Goal: Transaction & Acquisition: Purchase product/service

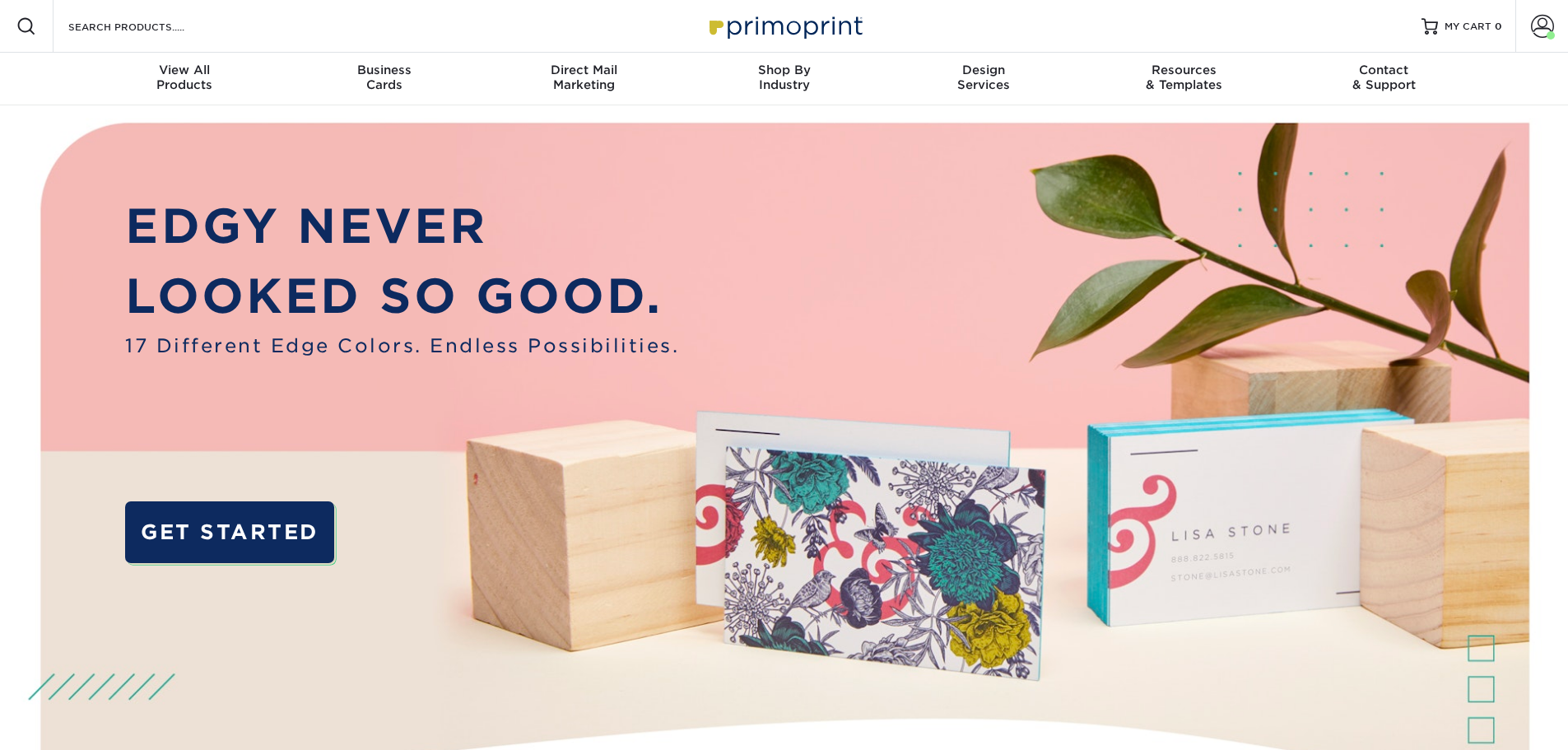
drag, startPoint x: 1534, startPoint y: 21, endPoint x: 1534, endPoint y: 57, distance: 36.0
click at [1534, 21] on span at bounding box center [1542, 26] width 23 height 23
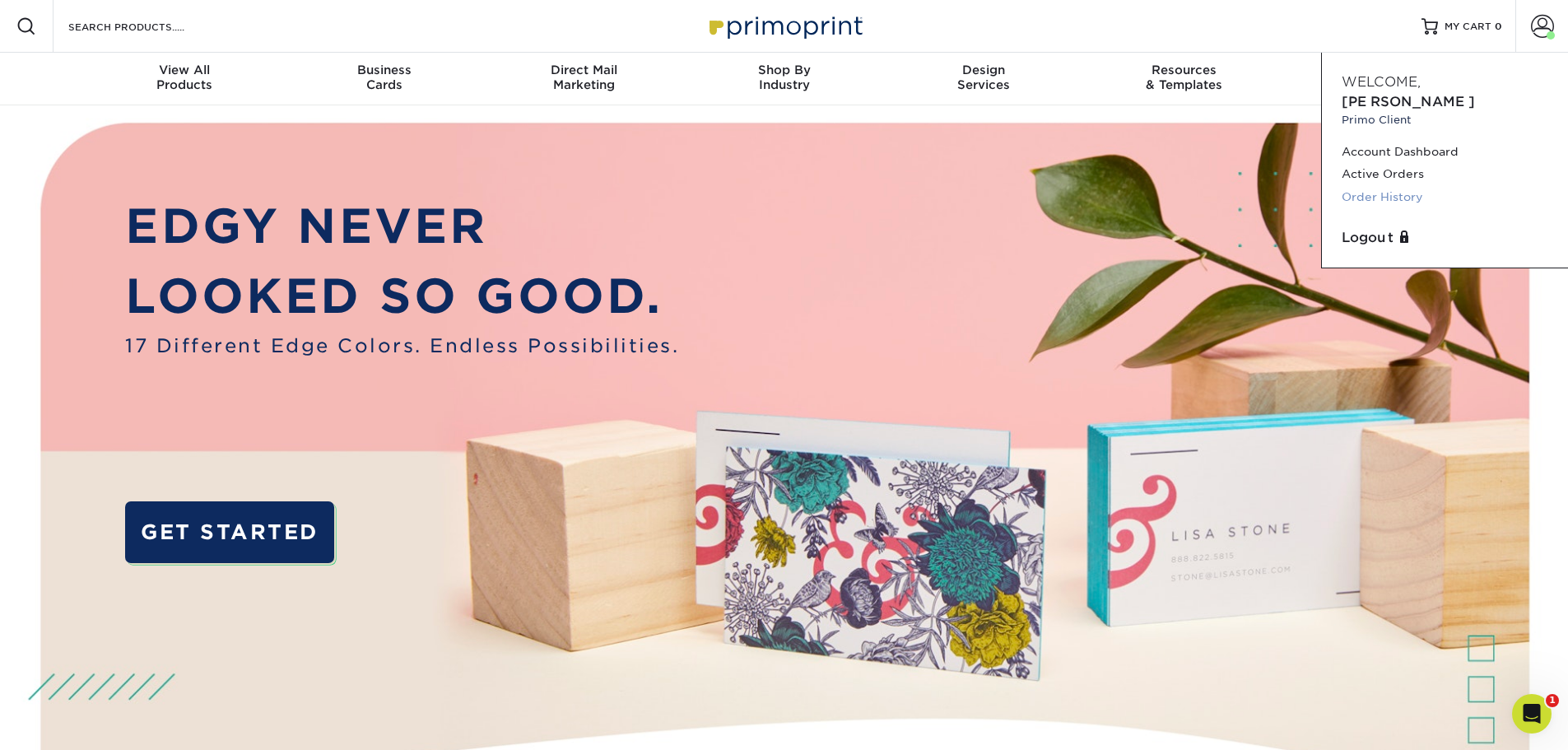
click at [1369, 187] on link "Order History" at bounding box center [1445, 198] width 207 height 22
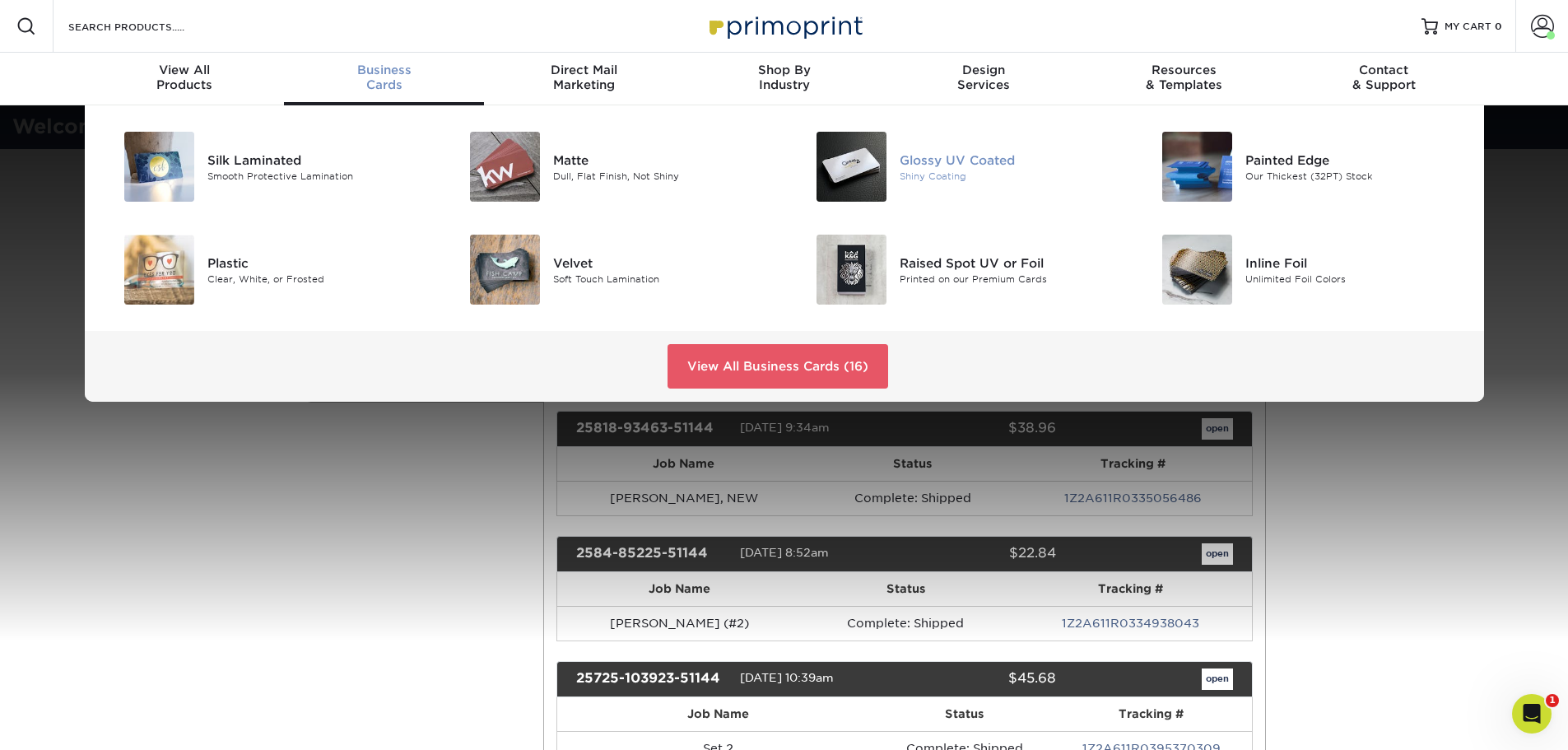
click at [869, 184] on img at bounding box center [851, 166] width 70 height 70
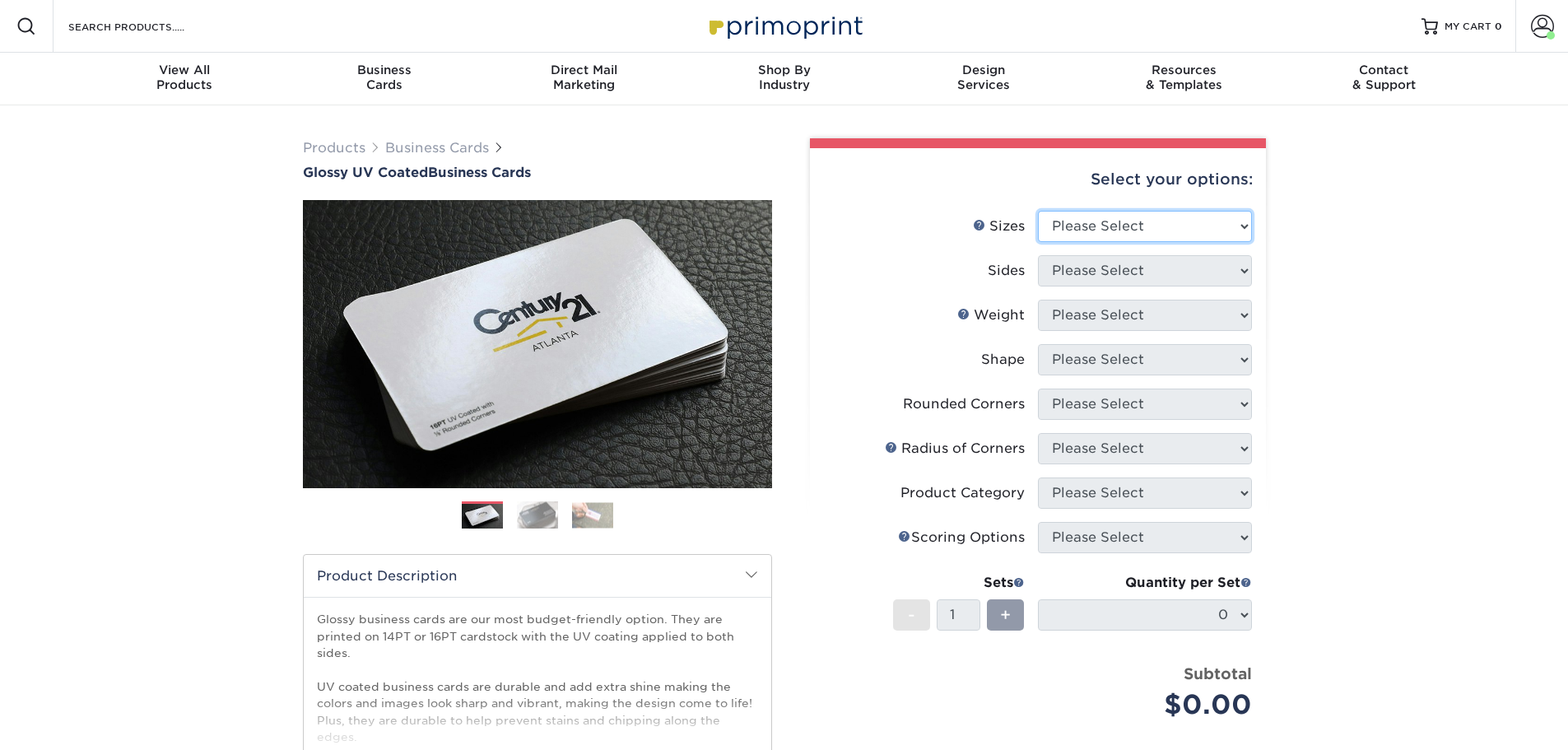
click at [1104, 221] on select "Please Select 1.5" x 3.5" - Mini 1.75" x 3.5" - Mini 2" x 2" - Square 2" x 3" -…" at bounding box center [1145, 227] width 214 height 32
click at [1038, 211] on select "Please Select 1.5" x 3.5" - Mini 1.75" x 3.5" - Mini 2" x 2" - Square 2" x 3" -…" at bounding box center [1145, 227] width 214 height 32
click at [1124, 268] on select "Please Select Print Both Sides Print Front Only" at bounding box center [1145, 271] width 214 height 32
click at [1149, 229] on select "Please Select 1.5" x 3.5" - Mini 1.75" x 3.5" - Mini 2" x 2" - Square 2" x 3" -…" at bounding box center [1145, 227] width 214 height 32
select select "2.00x3.50"
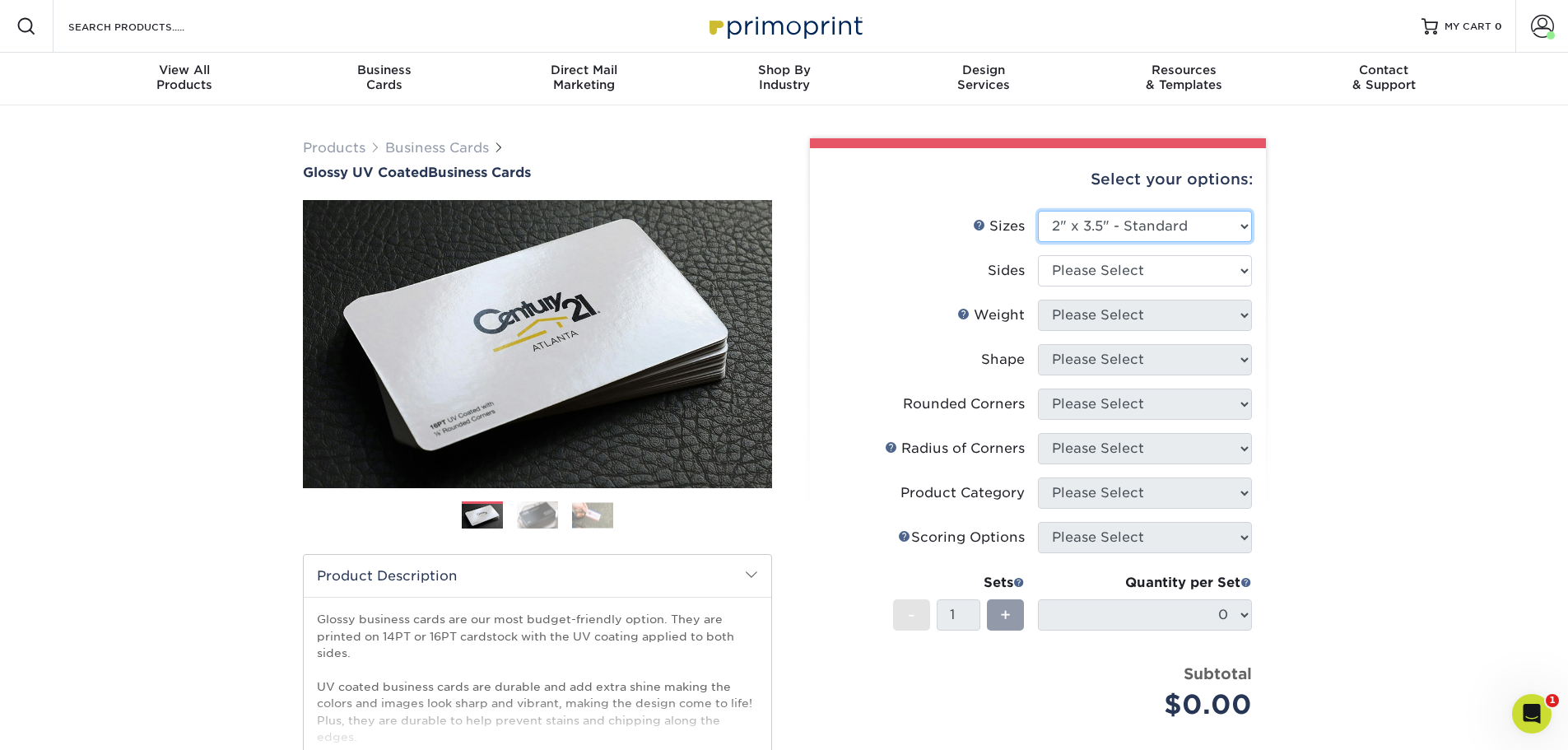
click at [1038, 211] on select "Please Select 1.5" x 3.5" - Mini 1.75" x 3.5" - Mini 2" x 2" - Square 2" x 3" -…" at bounding box center [1145, 227] width 214 height 32
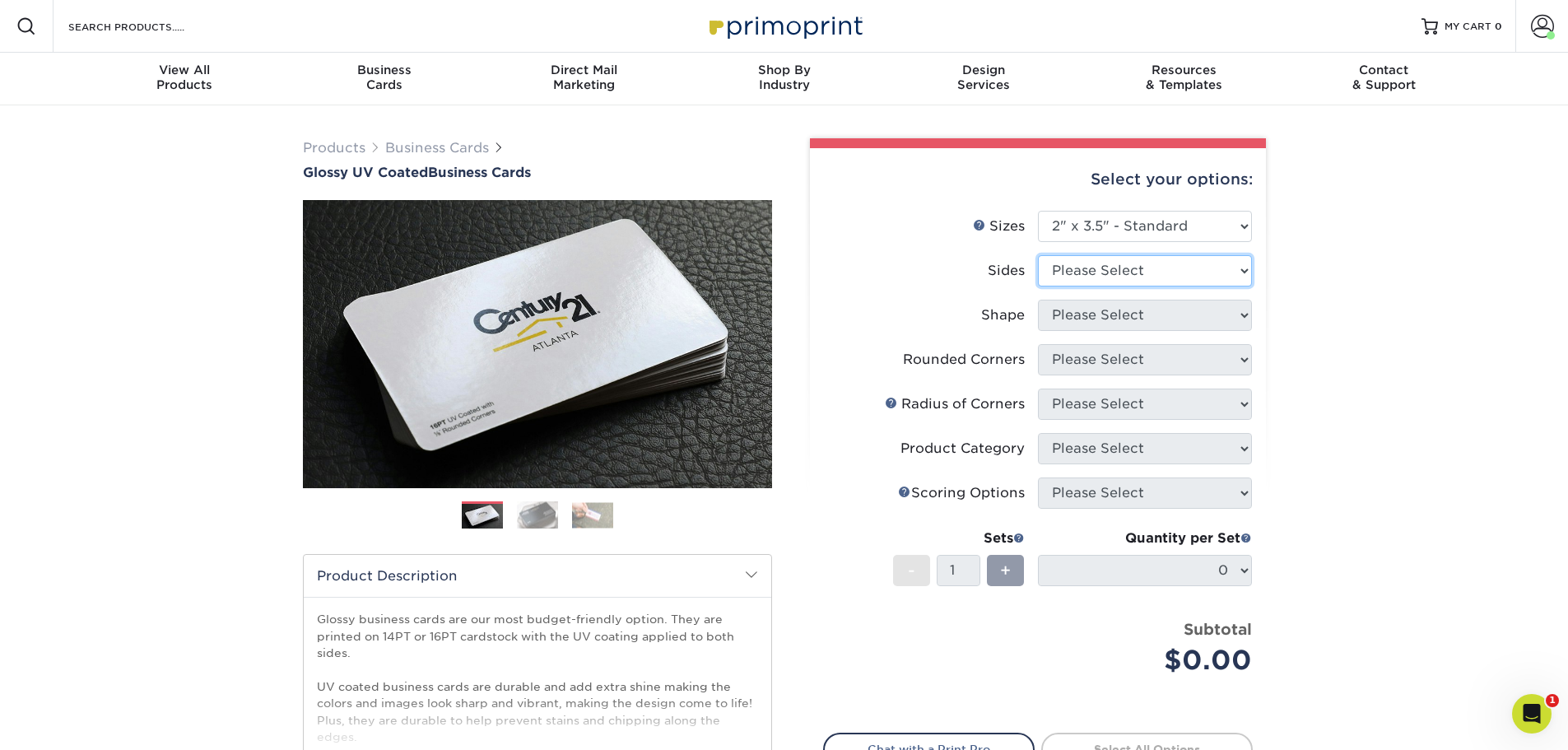
click at [1141, 271] on select "Please Select Print Both Sides Print Front Only" at bounding box center [1145, 271] width 214 height 32
select select "13abbda7-1d64-4f25-8bb2-c179b224825d"
click at [1038, 256] on select "Please Select Print Both Sides Print Front Only" at bounding box center [1145, 271] width 214 height 32
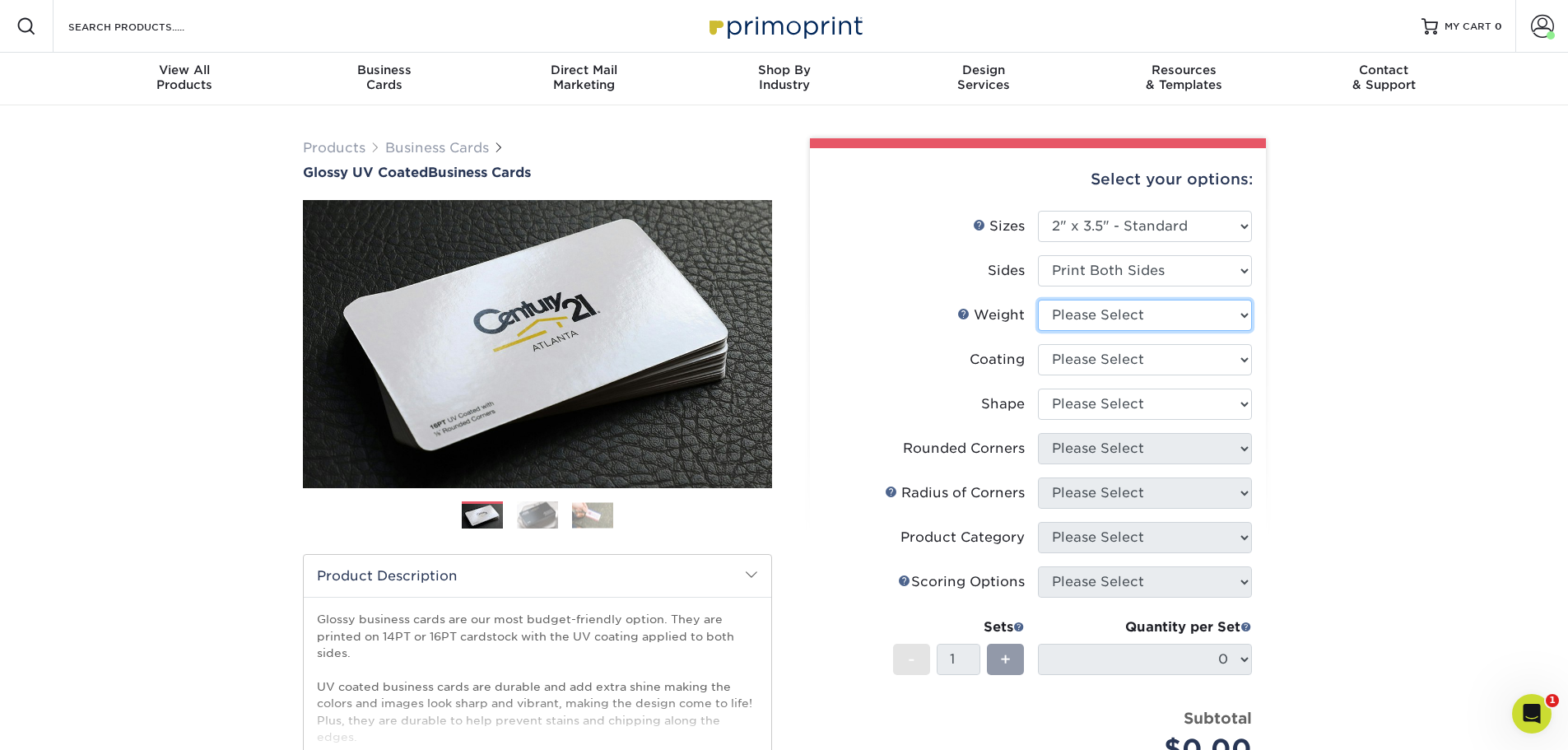
click at [1121, 327] on select "Please Select 16PT 14PT" at bounding box center [1145, 315] width 214 height 32
select select "14PT"
click at [1038, 299] on select "Please Select 16PT 14PT" at bounding box center [1145, 315] width 214 height 32
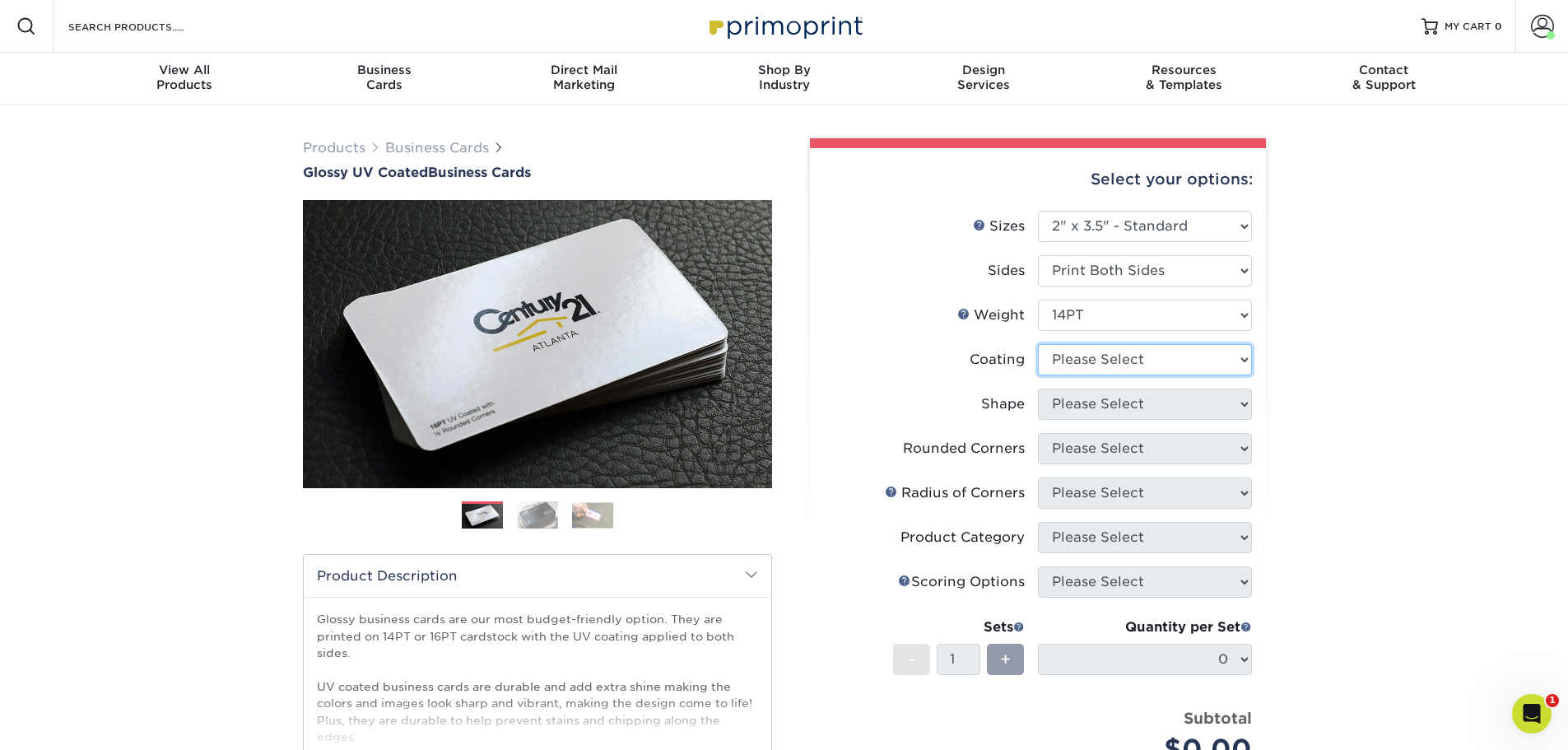
click at [1109, 363] on select at bounding box center [1145, 360] width 214 height 32
select select "ae367451-b2b8-45df-a344-0f05b6a12993"
click at [1038, 344] on select at bounding box center [1145, 360] width 214 height 32
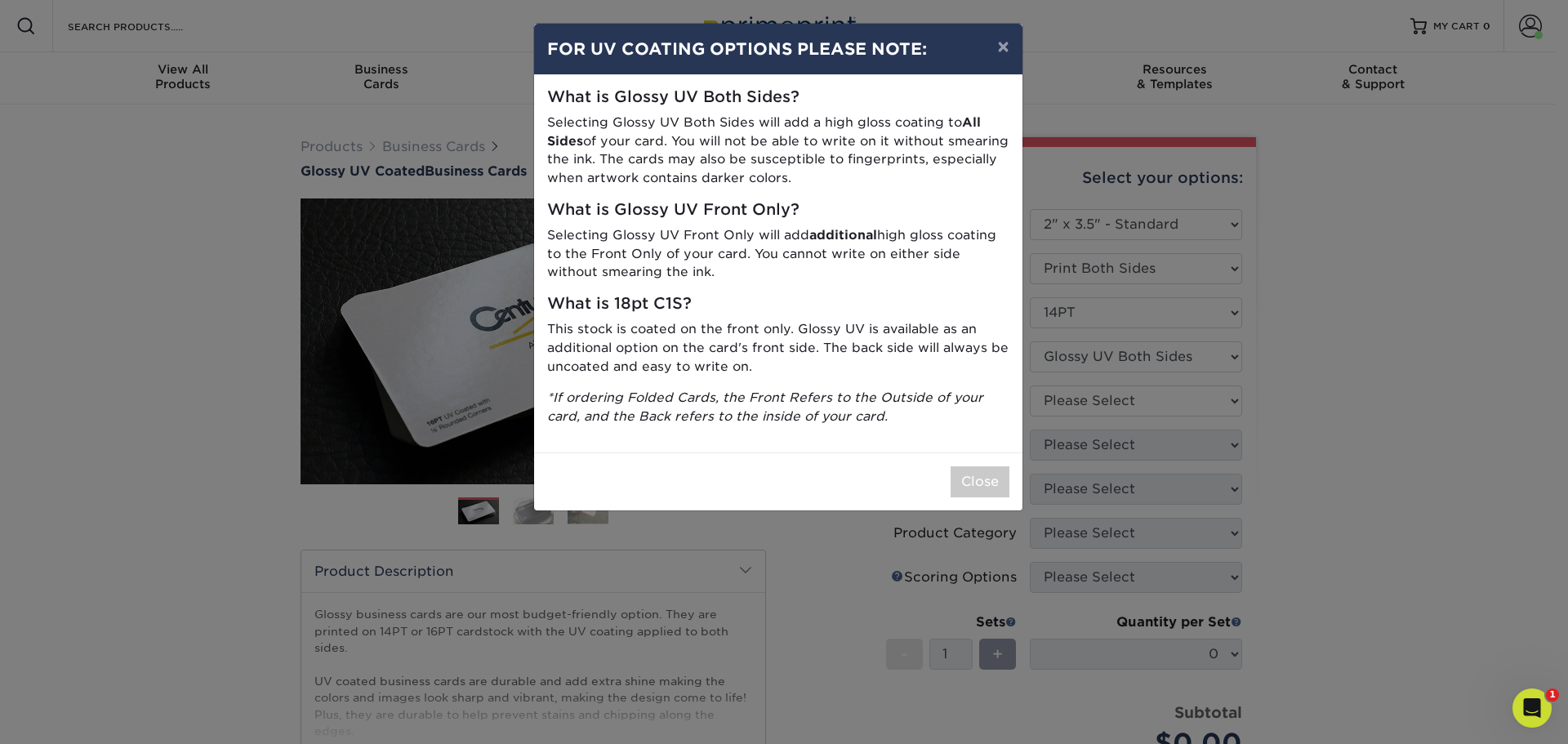
click at [1067, 415] on div "× FOR UV COATING OPTIONS PLEASE NOTE: What is Glossy UV Both Sides? Selecting G…" at bounding box center [784, 372] width 1568 height 744
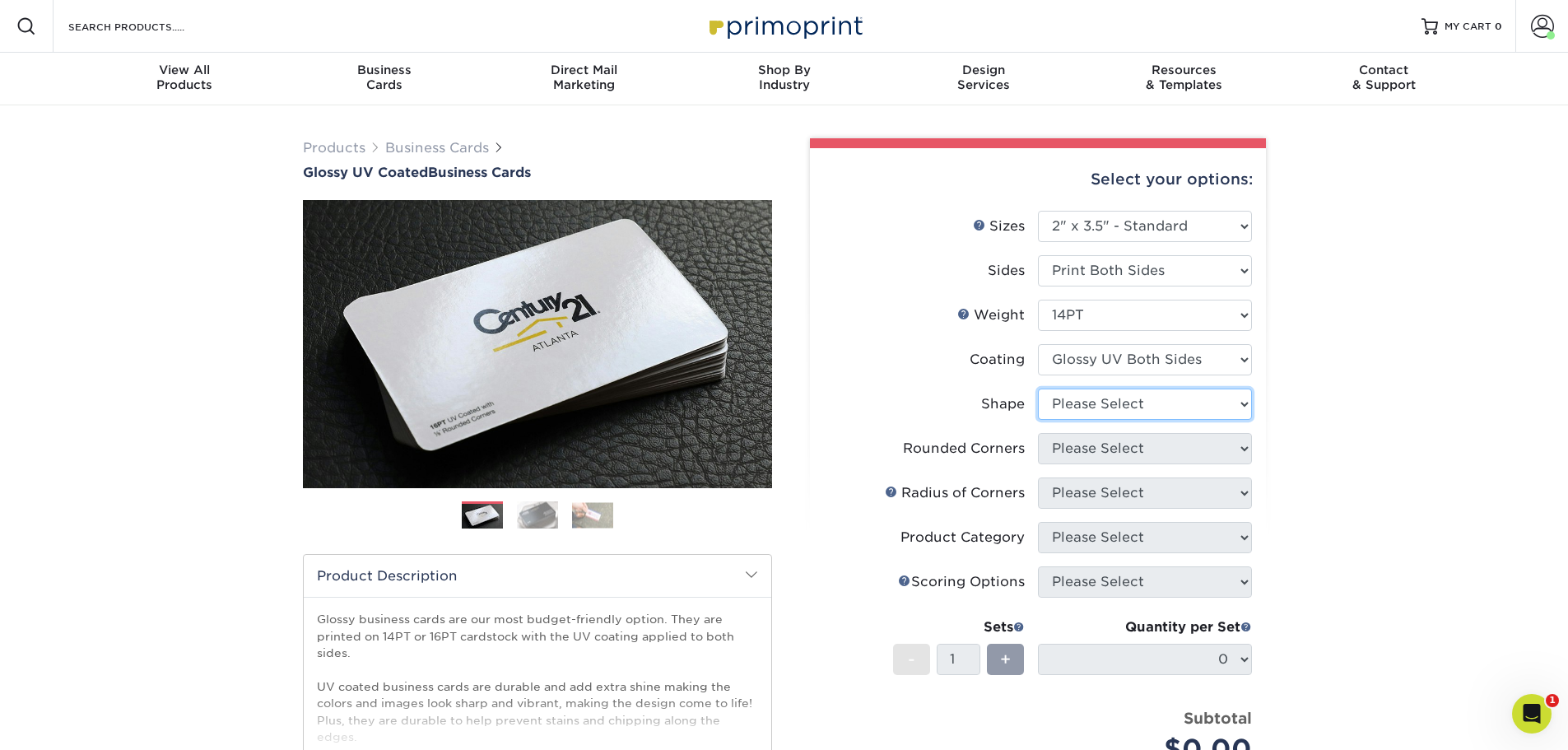
click at [1105, 397] on select "Please Select Standard" at bounding box center [1145, 405] width 214 height 32
select select "standard"
click at [1038, 389] on select "Please Select Standard" at bounding box center [1145, 405] width 214 height 32
click at [1074, 452] on select "Please Select Yes - Round 2 Corners Yes - Round 4 Corners No" at bounding box center [1145, 449] width 214 height 32
select select "0"
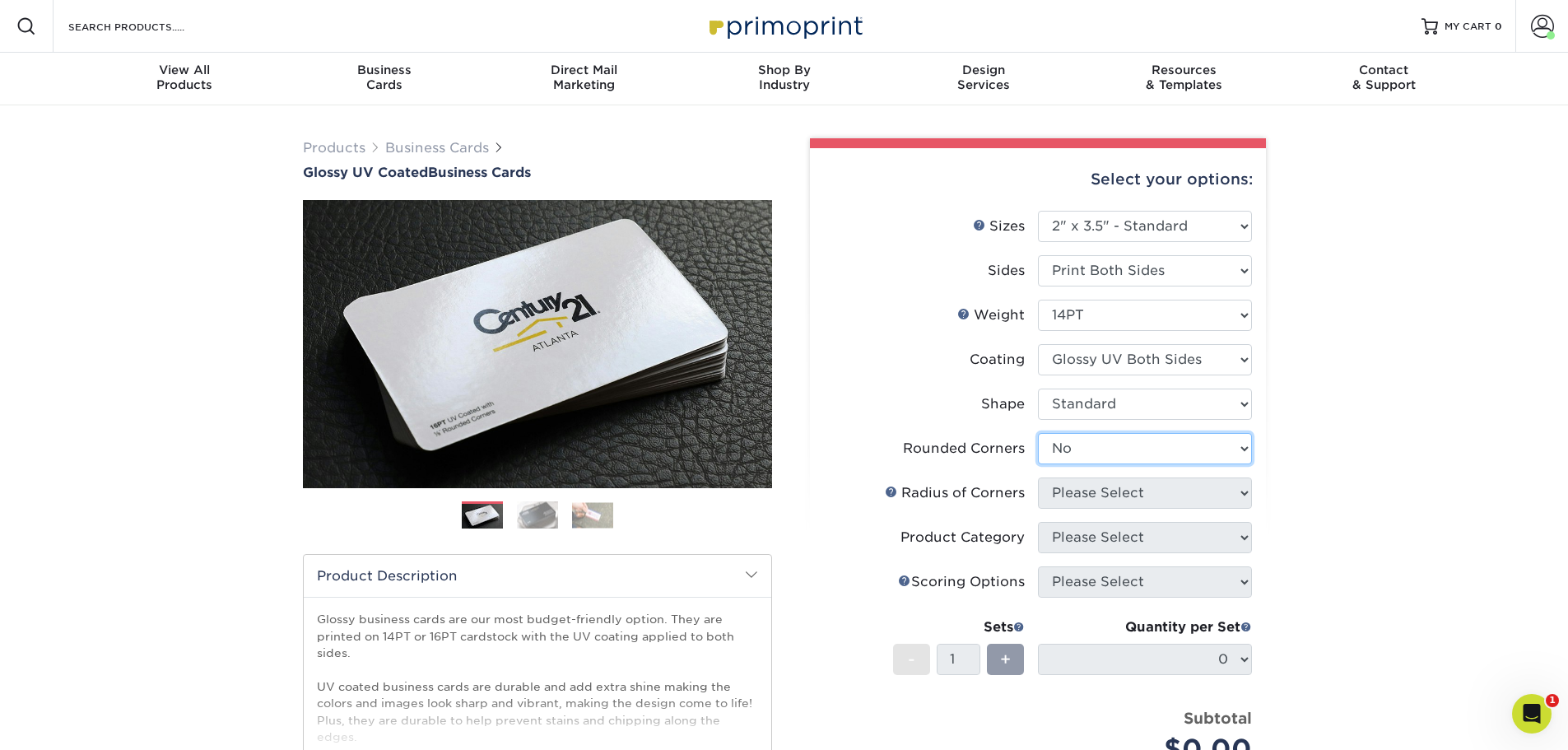
click at [1038, 433] on select "Please Select Yes - Round 2 Corners Yes - Round 4 Corners No" at bounding box center [1145, 449] width 214 height 32
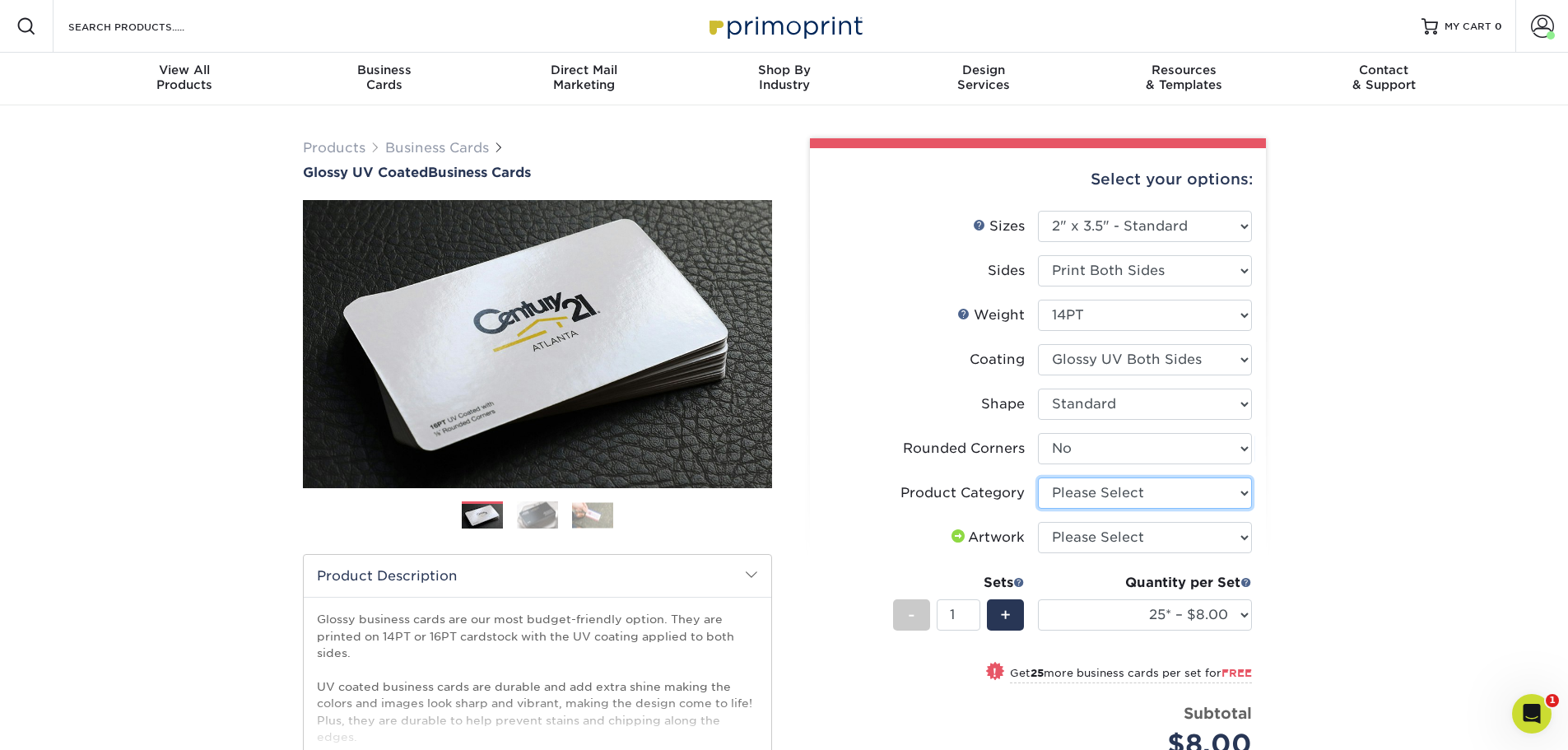
click at [1131, 496] on select "Please Select Business Cards" at bounding box center [1145, 493] width 214 height 32
select select "3b5148f1-0588-4f88-a218-97bcfdce65c1"
click at [1038, 478] on select "Please Select Business Cards" at bounding box center [1145, 493] width 214 height 32
click at [1093, 543] on select "Please Select I will upload files I need a design - $100" at bounding box center [1145, 538] width 214 height 32
select select "upload"
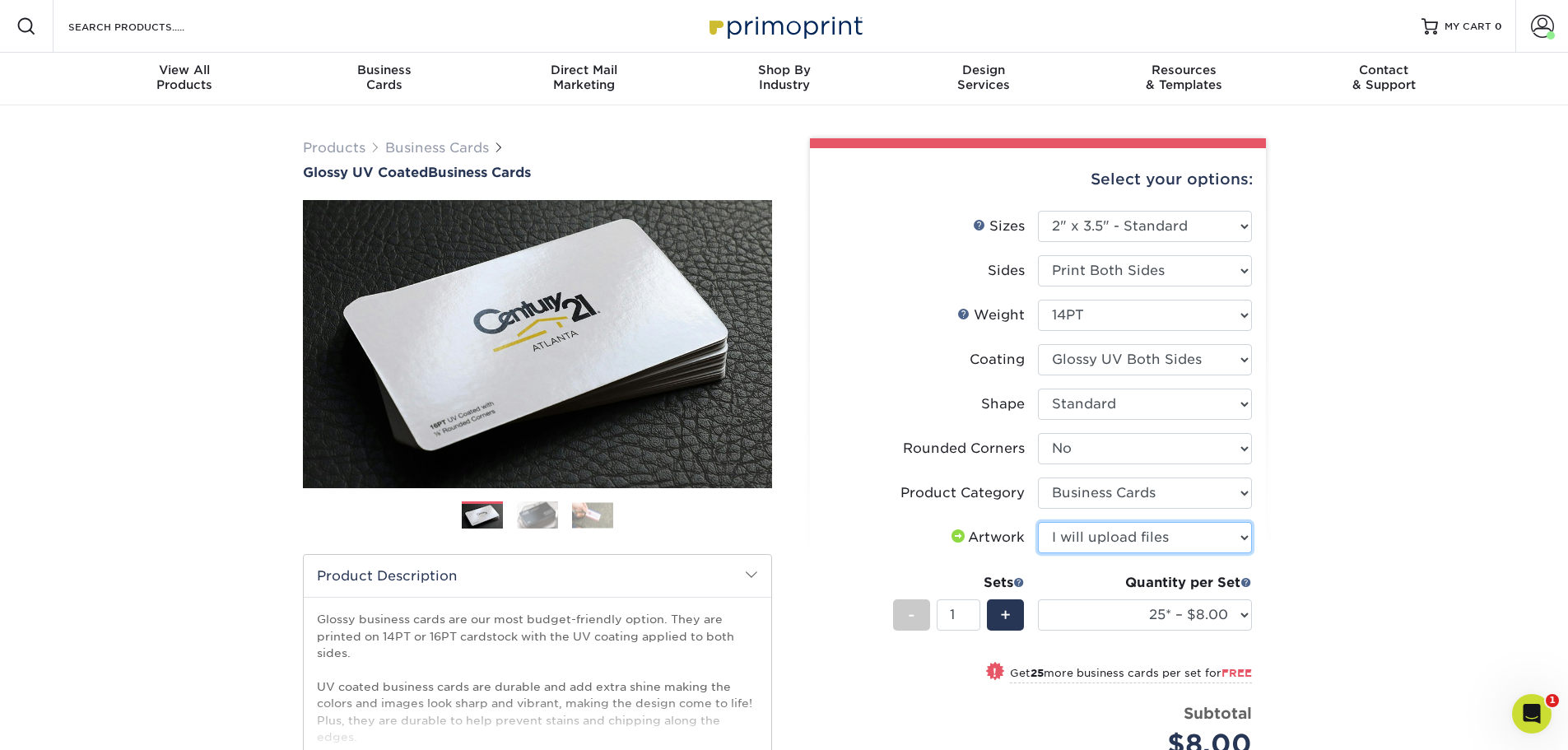
click at [1038, 522] on select "Please Select I will upload files I need a design - $100" at bounding box center [1145, 538] width 214 height 32
click at [1129, 624] on select "25* – $8.00 50* – $8.00 100* – $8.00 250* – $15.00 500 – $30.00 1000 – $37.00 2…" at bounding box center [1145, 616] width 214 height 32
select select "500 – $30.00"
click at [1038, 600] on select "25* – $8.00 50* – $8.00 100* – $8.00 250* – $15.00 500 – $30.00 1000 – $37.00 2…" at bounding box center [1145, 616] width 214 height 32
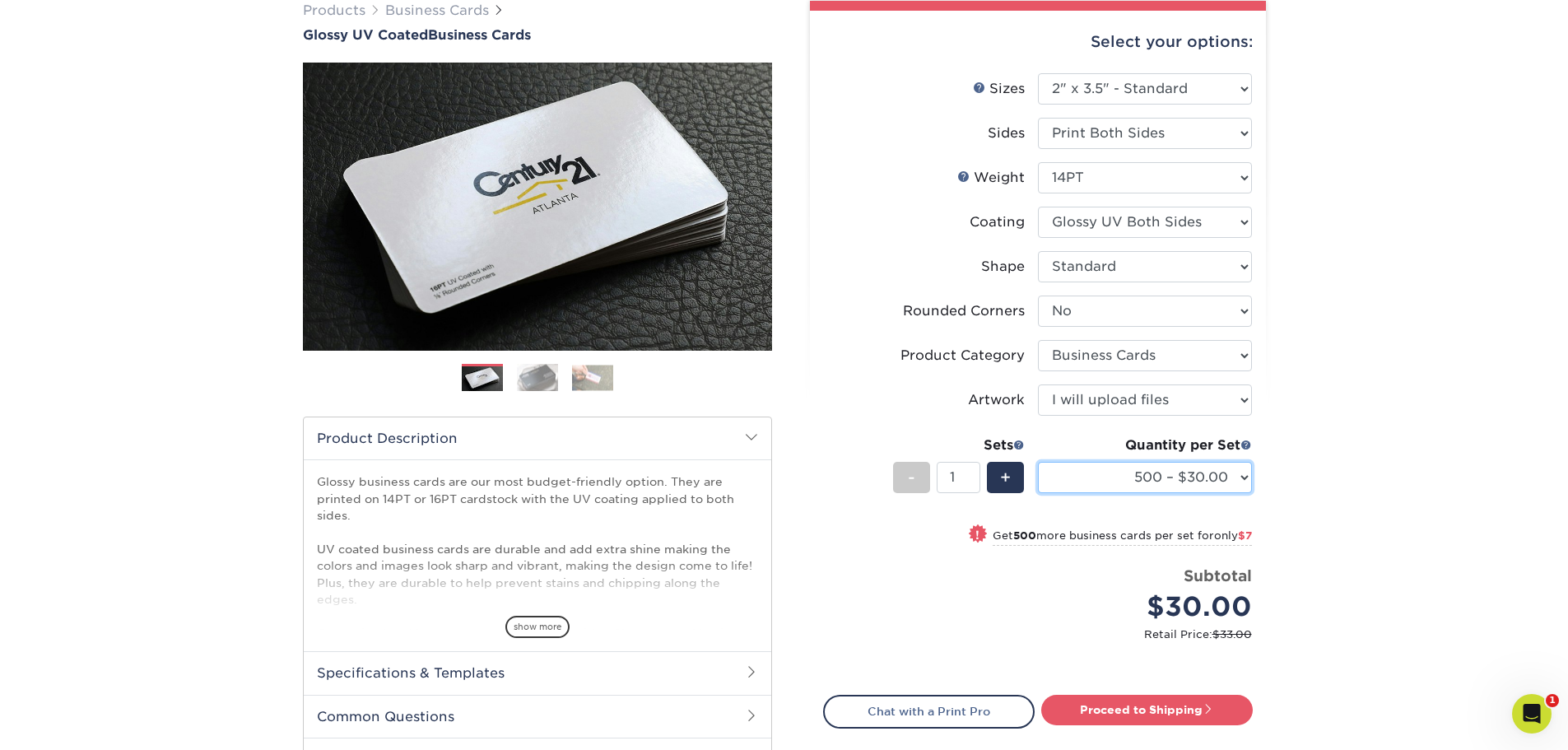
scroll to position [274, 0]
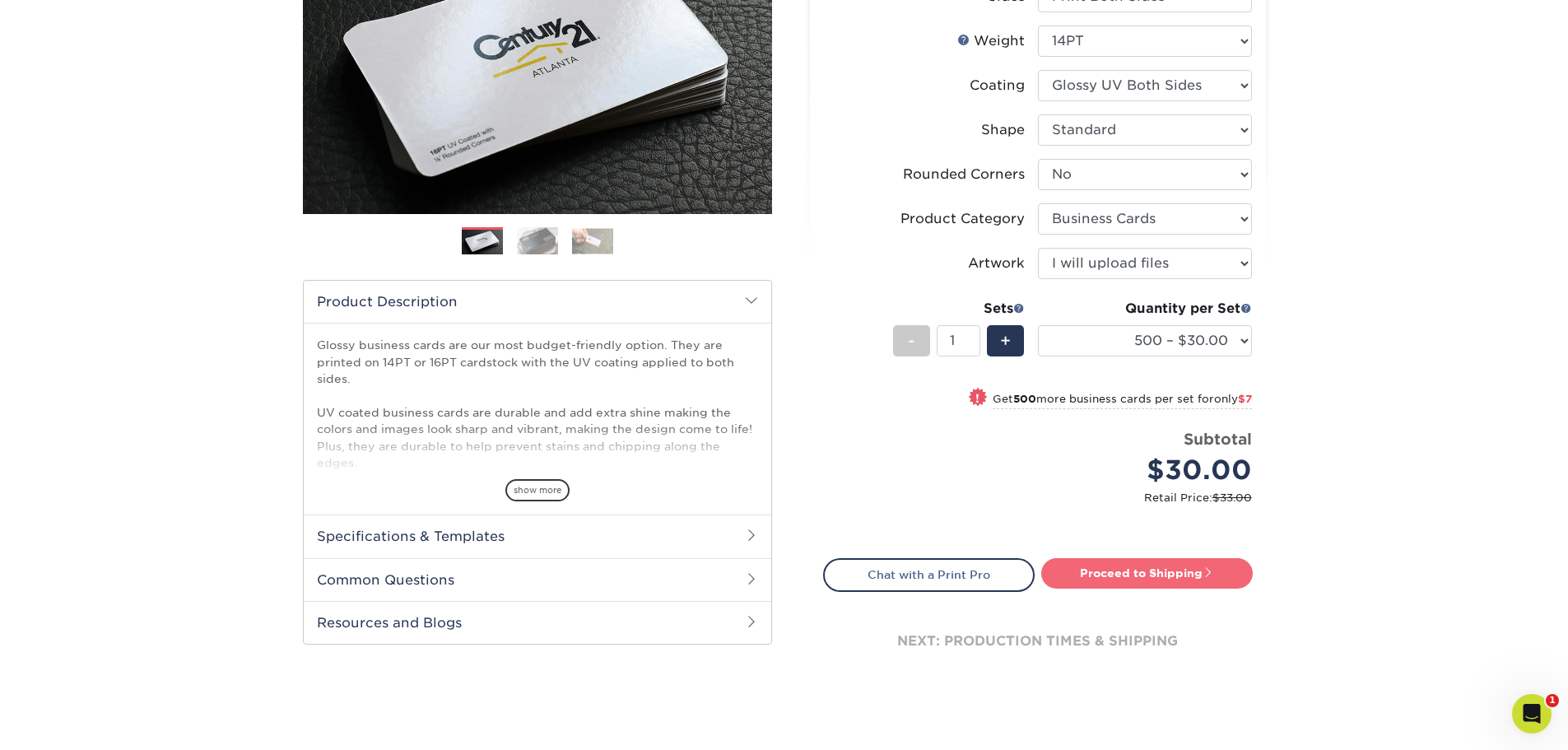
click at [1136, 578] on link "Proceed to Shipping" at bounding box center [1147, 574] width 212 height 30
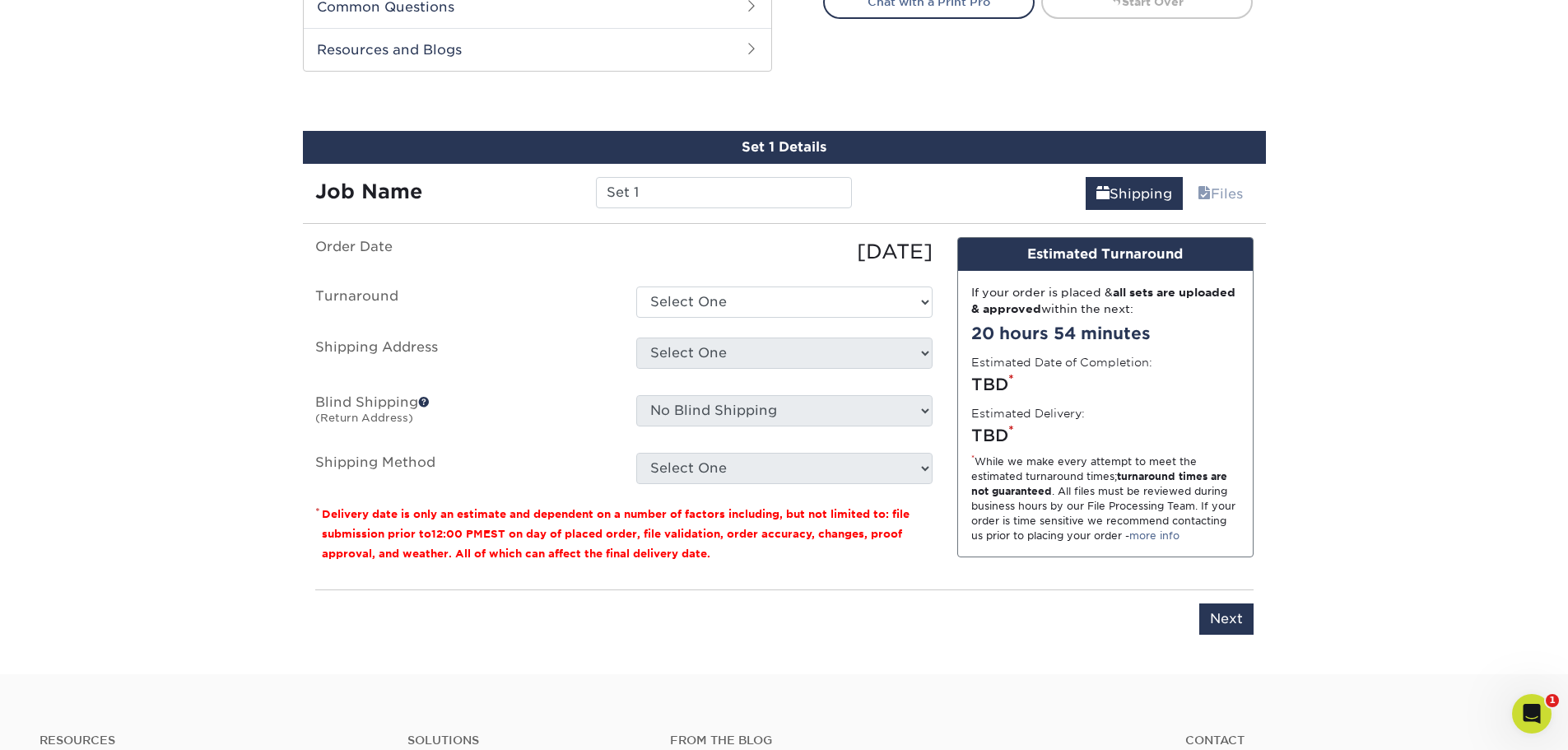
scroll to position [878, 0]
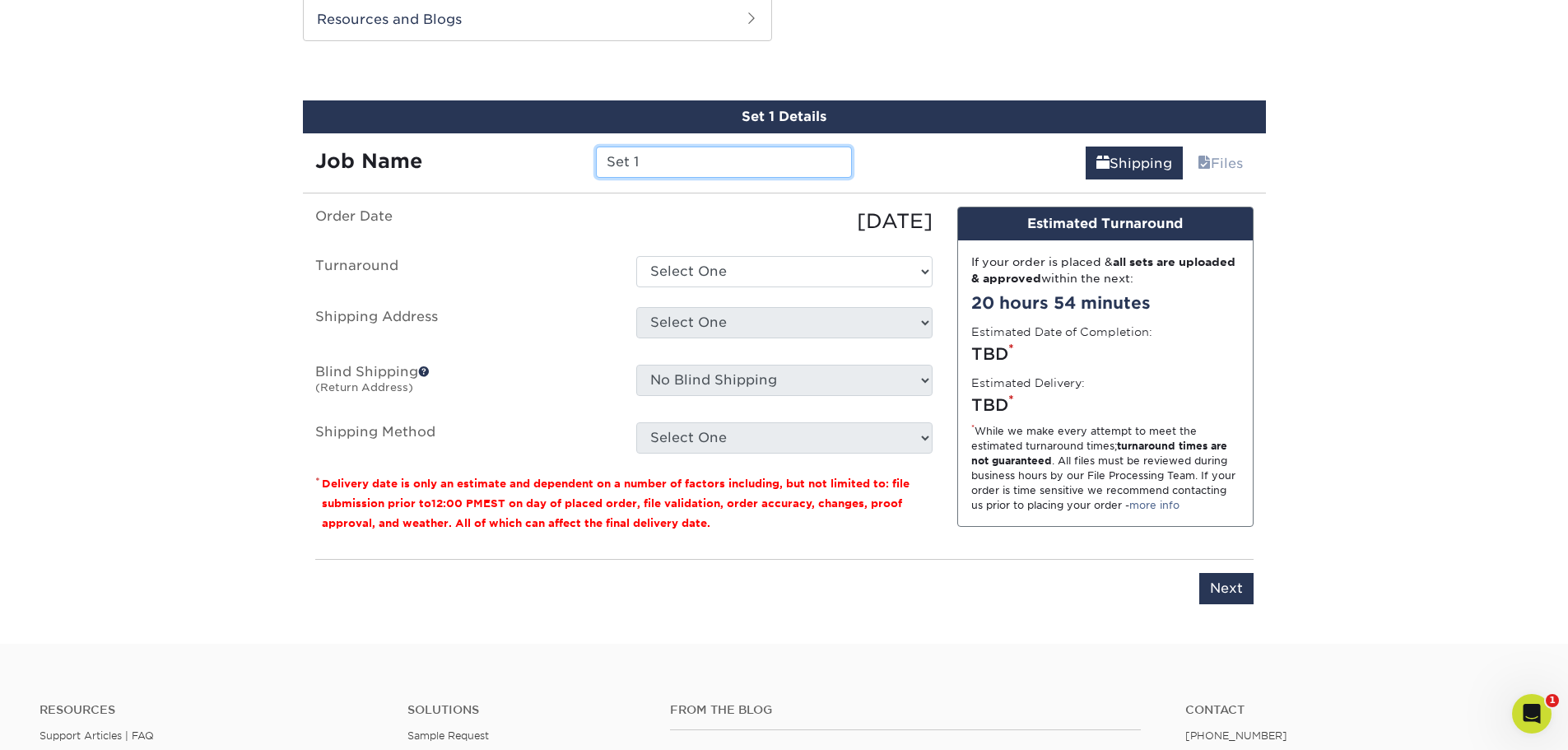
click at [661, 167] on input "Set 1" at bounding box center [723, 162] width 256 height 32
type input "RSA"
click at [781, 290] on ul "Order Date 09/16/2025 Turnaround Select One 2-4 Business Days 2 Day Next Busine…" at bounding box center [624, 330] width 617 height 247
click at [784, 278] on select "Select One 2-4 Business Days 2 Day Next Business Day" at bounding box center [785, 272] width 296 height 32
select select "6db88a8b-a1b5-4c84-ae3a-397c81c34396"
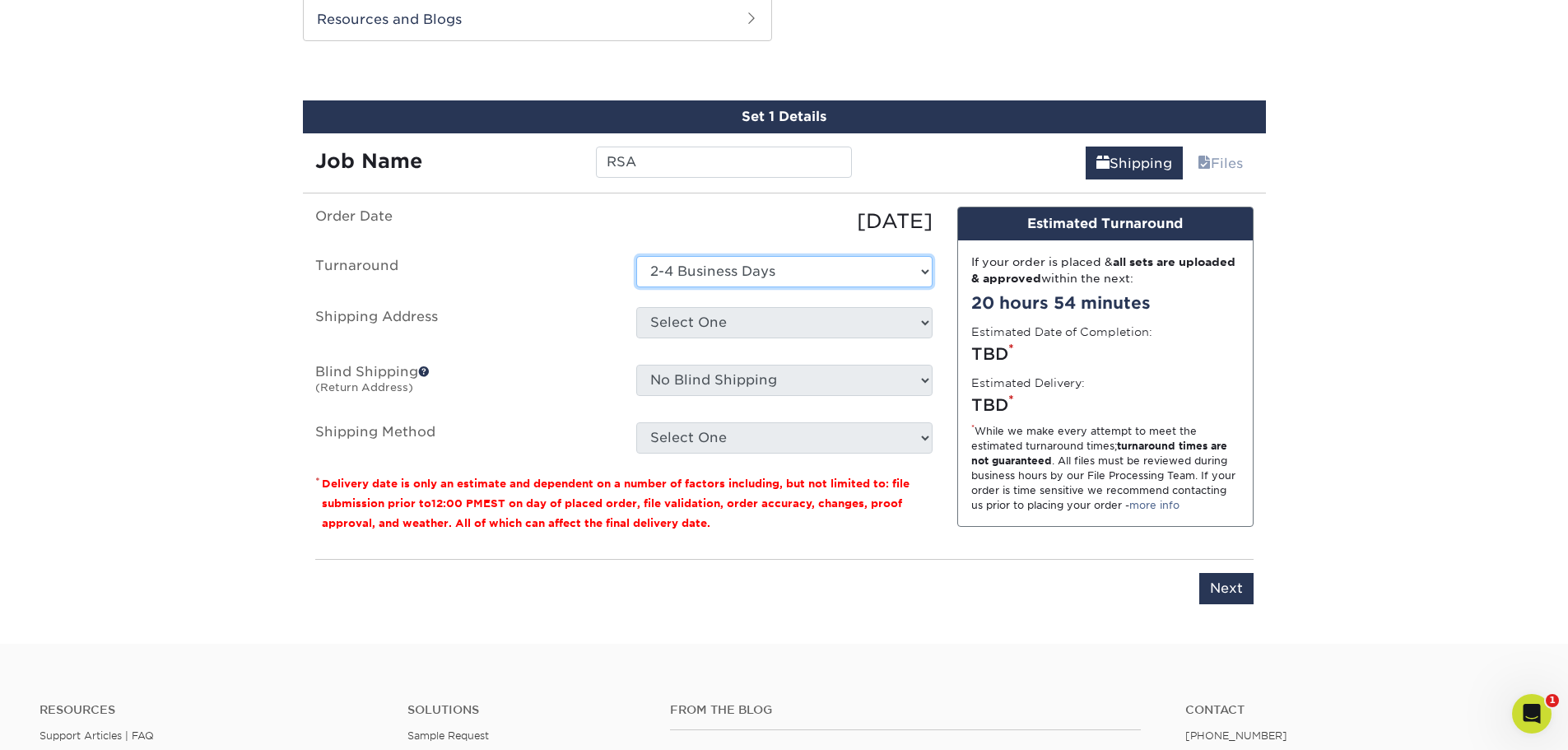
click at [637, 257] on select "Select One 2-4 Business Days 2 Day Next Business Day" at bounding box center [785, 272] width 296 height 32
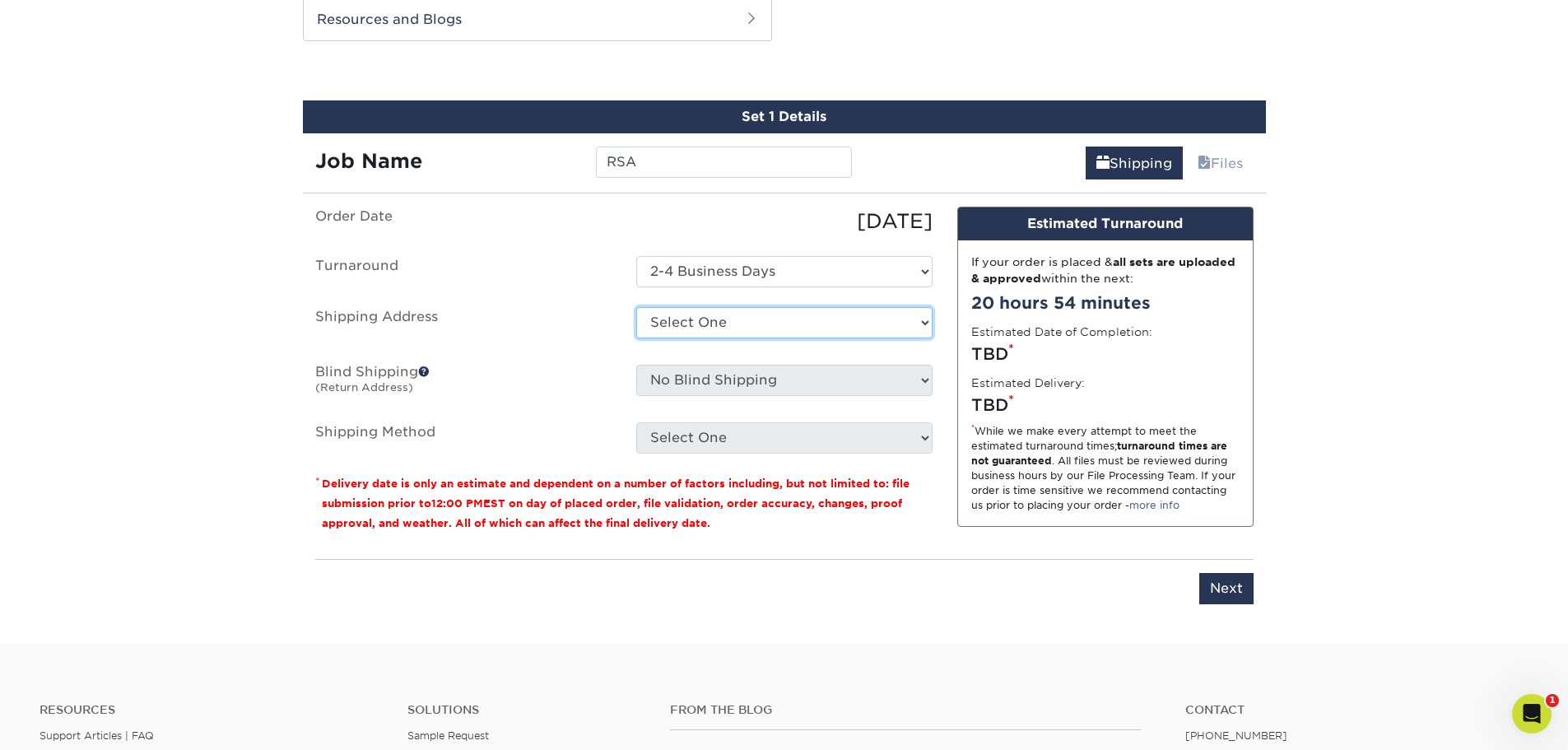
click at [791, 322] on select "Select One A REASONABLE HEATING AND AIR BANKSTON'S BARBER SHOP BIG CHIC KING Br…" at bounding box center [785, 323] width 296 height 32
select select "204772"
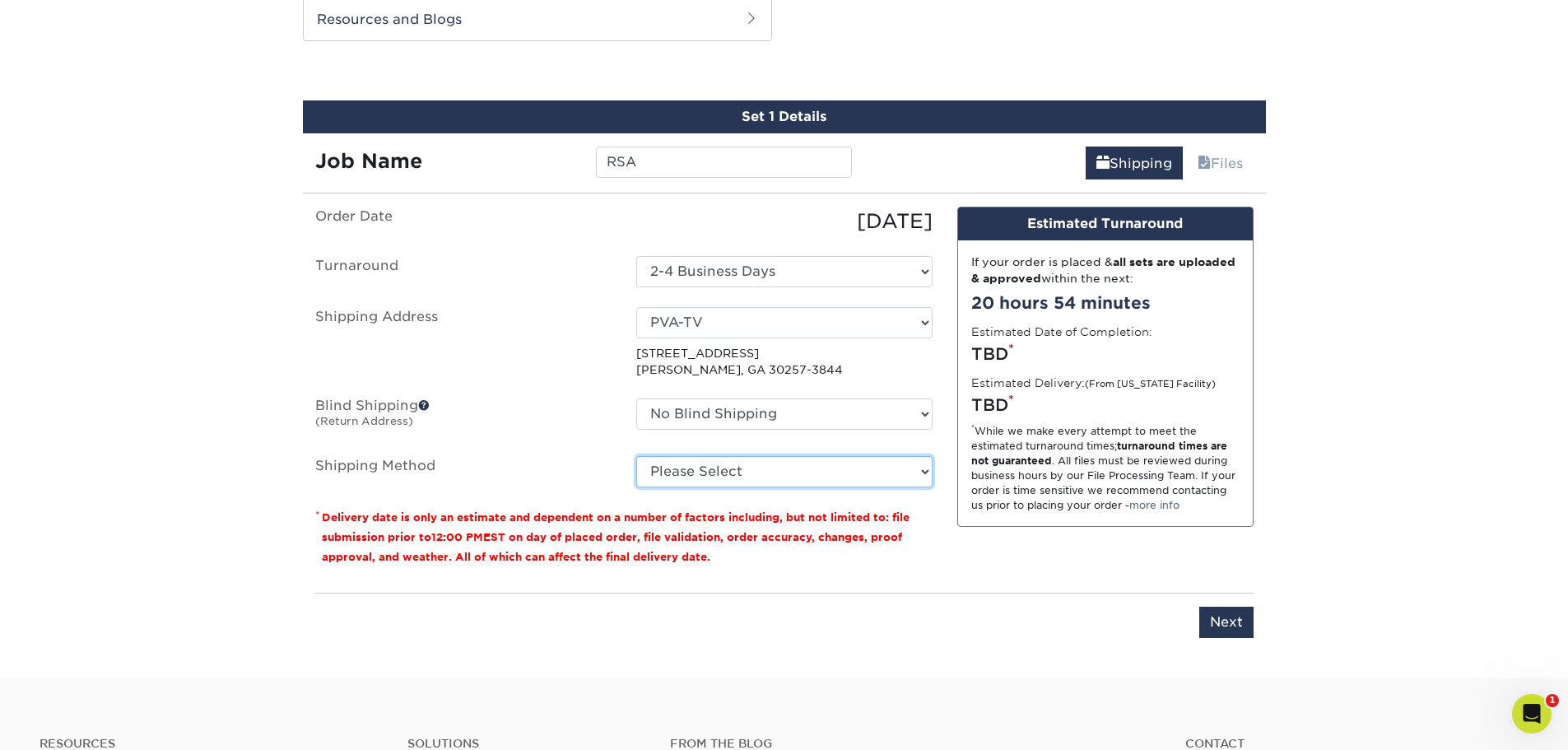
click at [770, 476] on select "Please Select Ground Shipping (+$8.96) 3 Day Shipping Service (+$19.61) 2 Day A…" at bounding box center [785, 472] width 296 height 32
select select "03"
click at [637, 456] on select "Please Select Ground Shipping (+$8.96) 3 Day Shipping Service (+$19.61) 2 Day A…" at bounding box center [785, 472] width 296 height 32
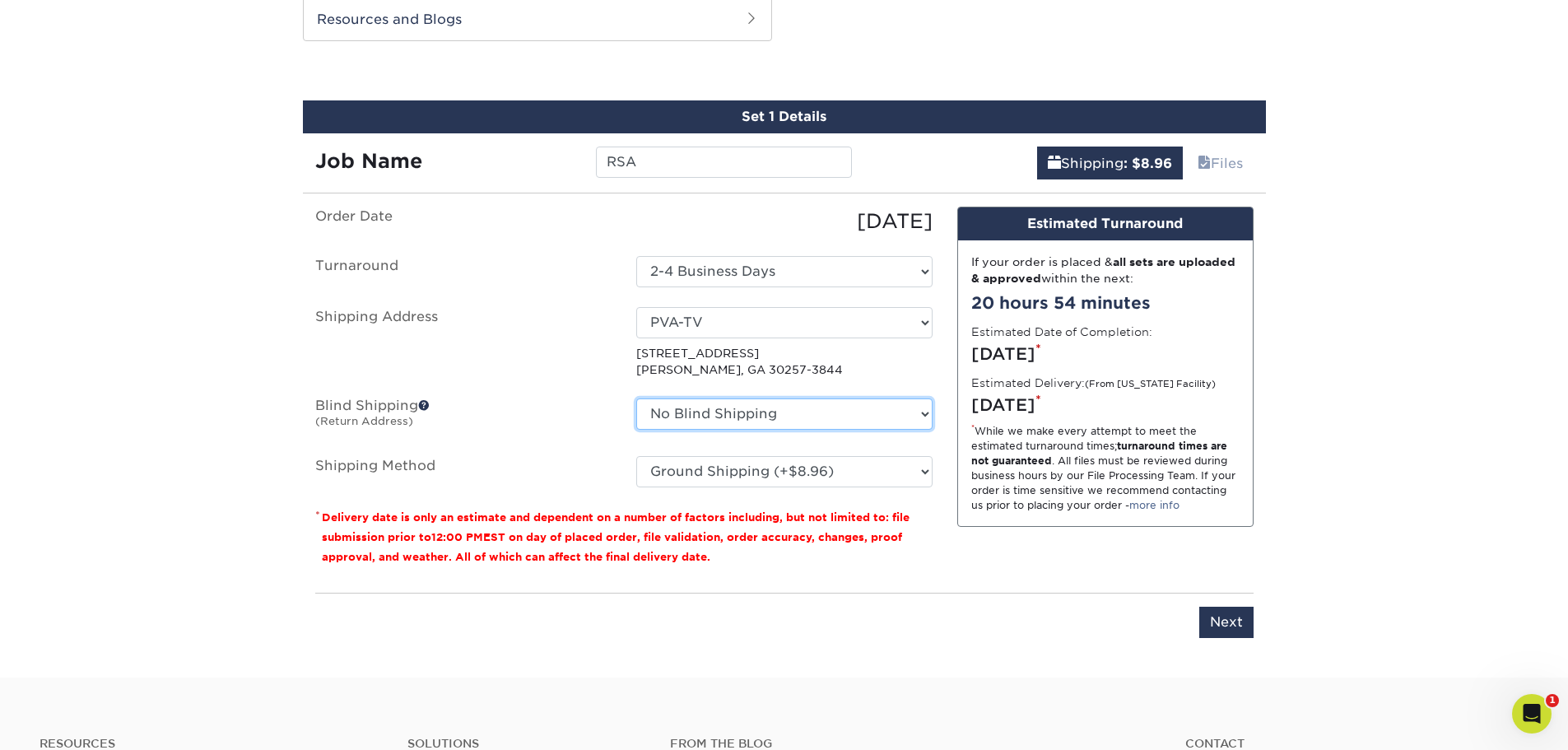
click at [753, 419] on select "No Blind Shipping A REASONABLE HEATING AND AIR BANKSTON'S BARBER SHOP BIG CHIC …" at bounding box center [785, 414] width 296 height 32
select select "204772"
click at [637, 398] on select "No Blind Shipping A REASONABLE HEATING AND AIR BANKSTON'S BARBER SHOP BIG CHIC …" at bounding box center [785, 414] width 296 height 32
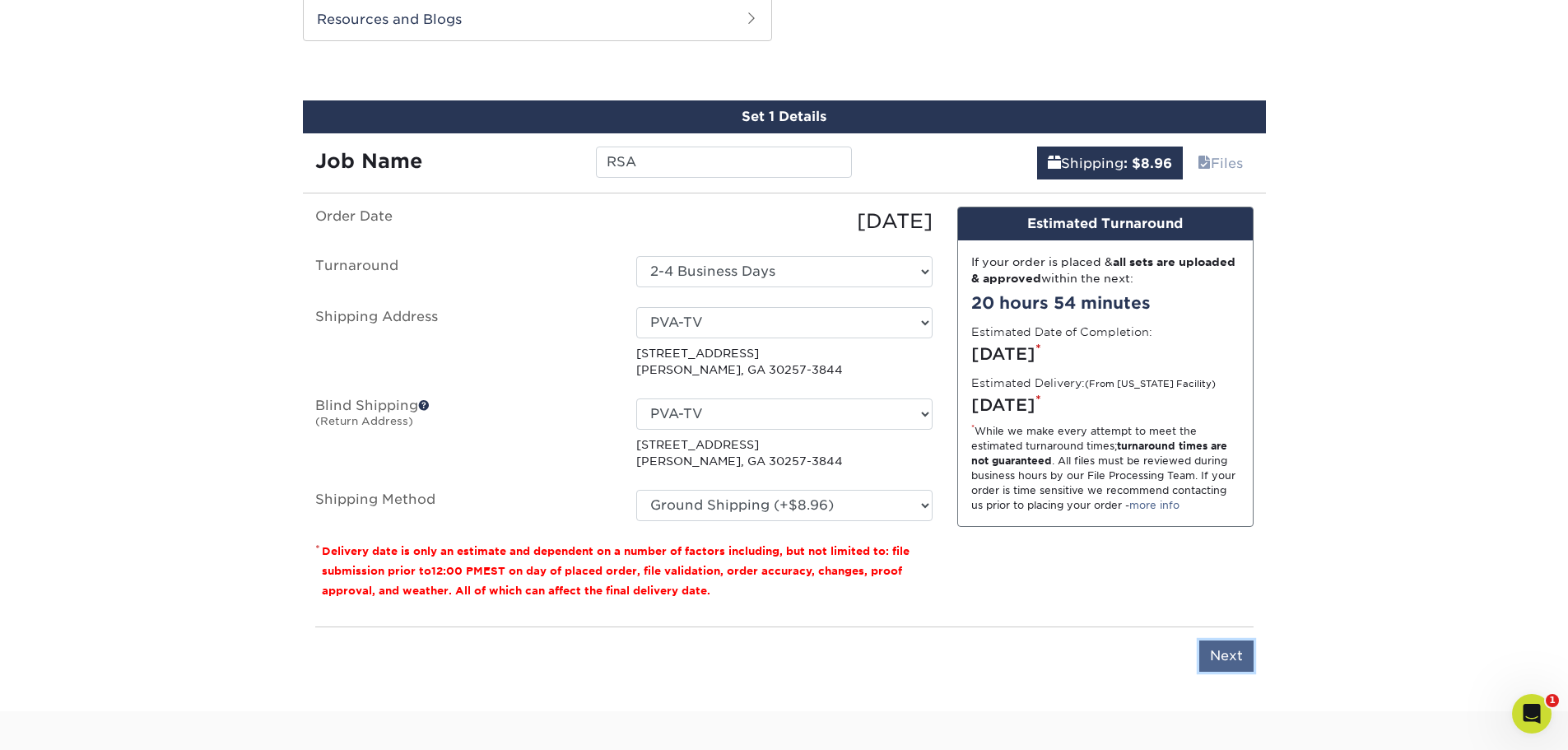
click at [1245, 647] on input "Next" at bounding box center [1227, 657] width 54 height 32
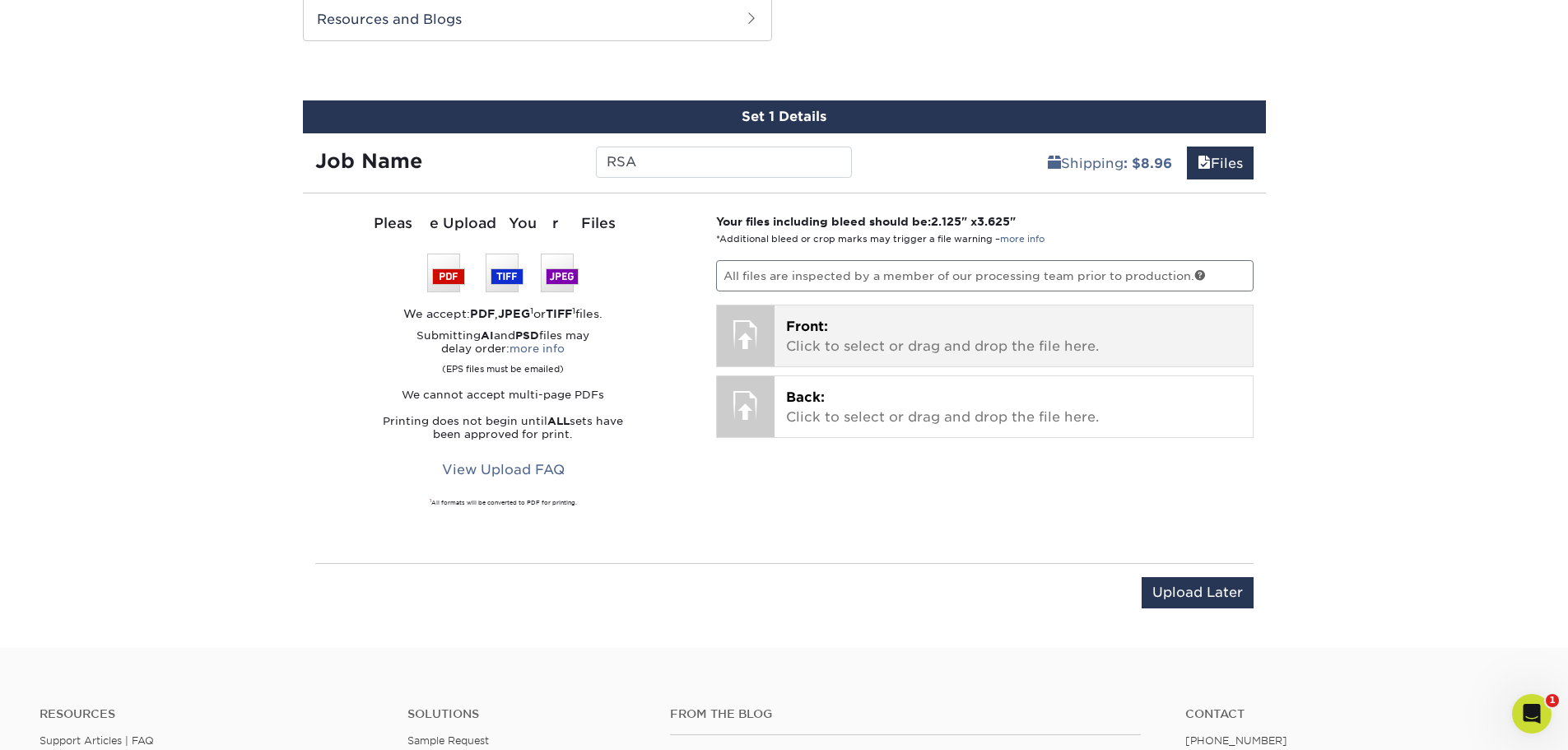
click at [928, 326] on p "Front: Click to select or drag and drop the file here." at bounding box center [1013, 337] width 455 height 39
